Goal: Task Accomplishment & Management: Manage account settings

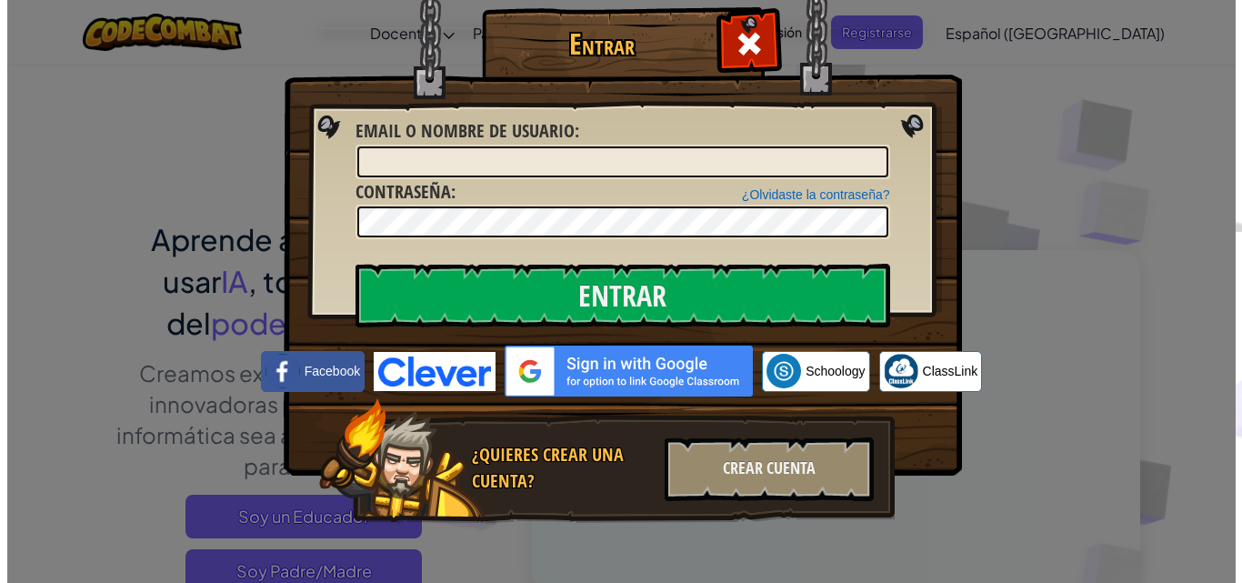
scroll to position [145, 0]
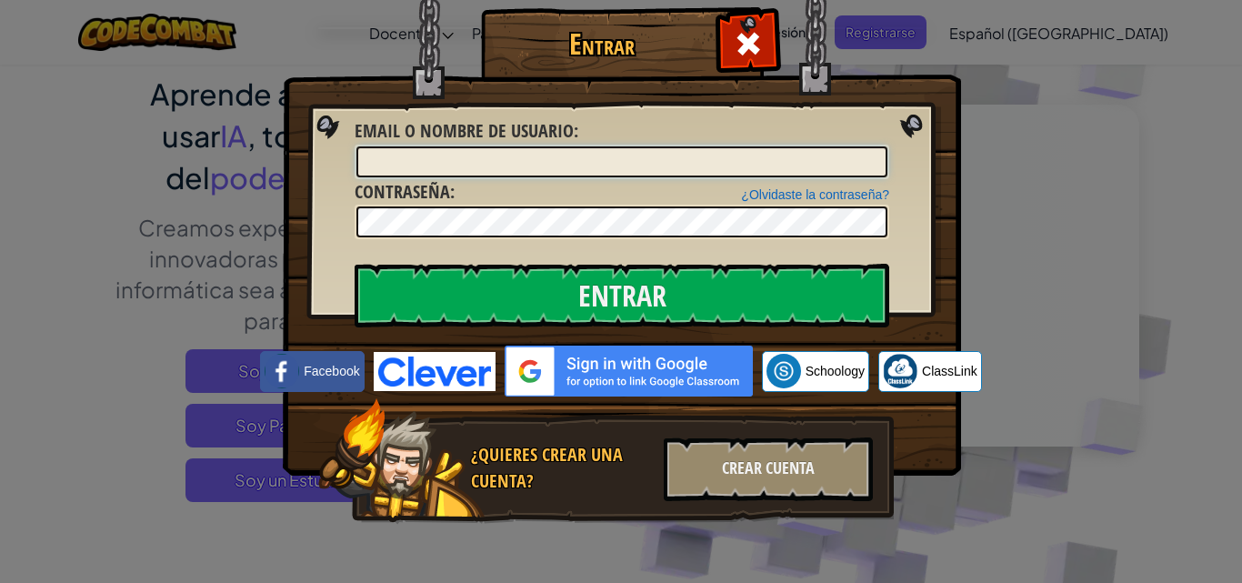
click at [570, 156] on input "Email o Nombre de usuario :" at bounding box center [621, 161] width 531 height 31
type input "[EMAIL_ADDRESS][DOMAIN_NAME]"
click at [567, 361] on img at bounding box center [629, 371] width 248 height 51
click at [686, 367] on img at bounding box center [629, 371] width 248 height 51
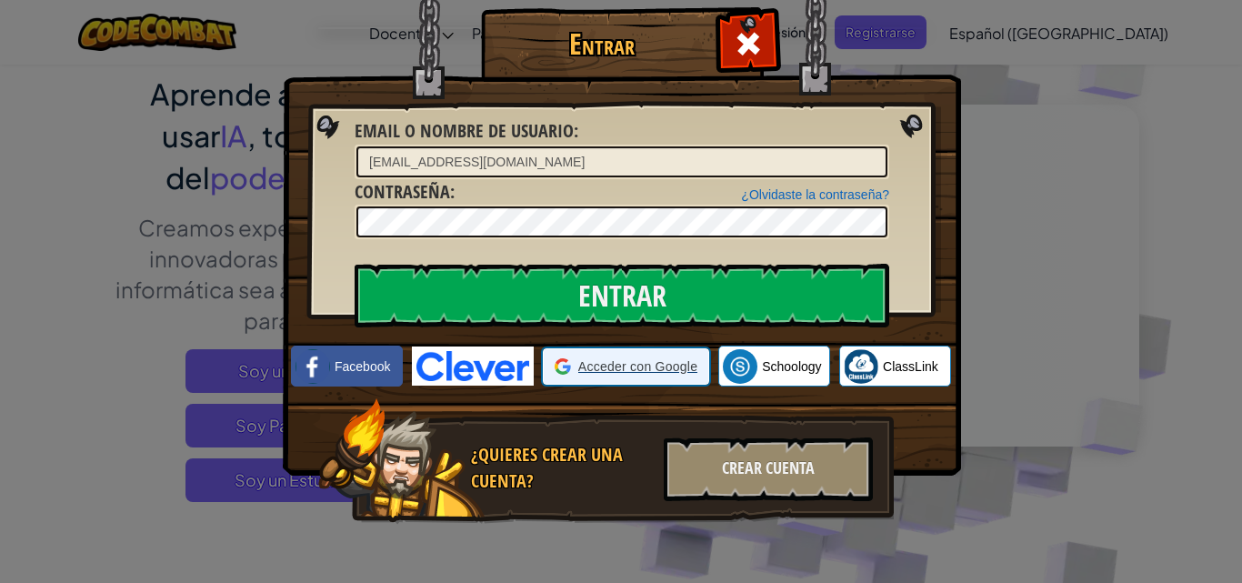
click at [594, 364] on span "Acceder con Google" at bounding box center [637, 366] width 119 height 18
